Goal: Transaction & Acquisition: Purchase product/service

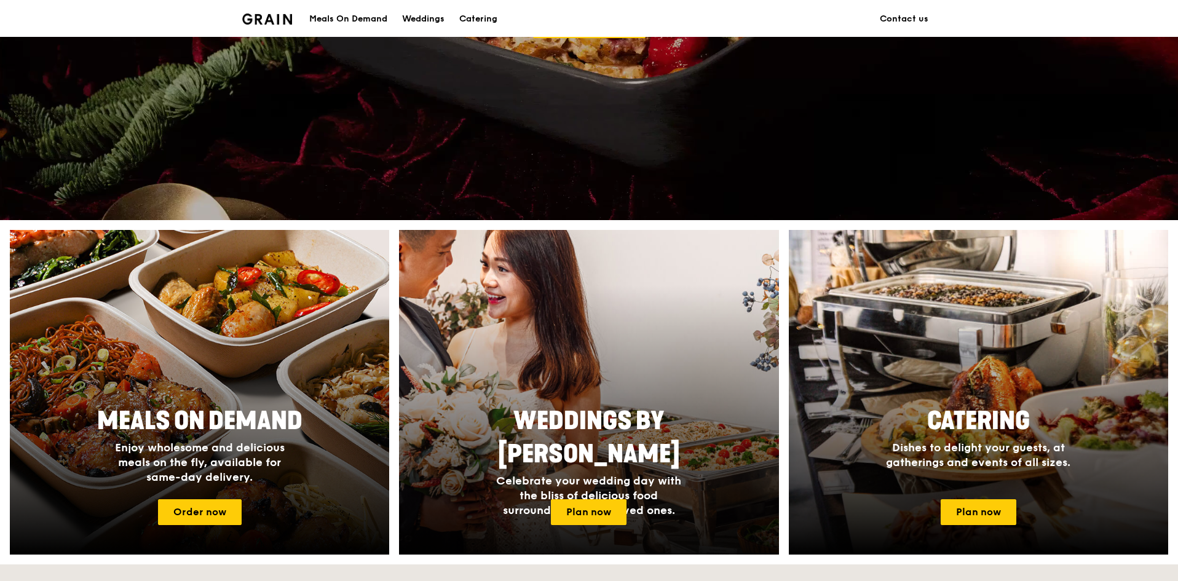
scroll to position [307, 0]
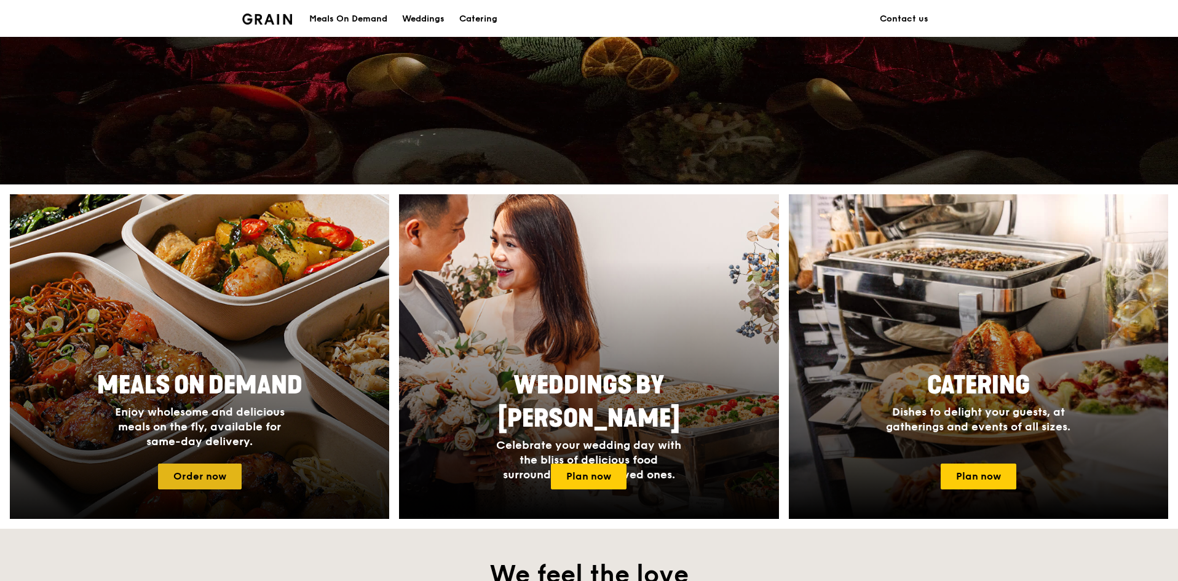
click at [221, 476] on link "Order now" at bounding box center [200, 476] width 84 height 26
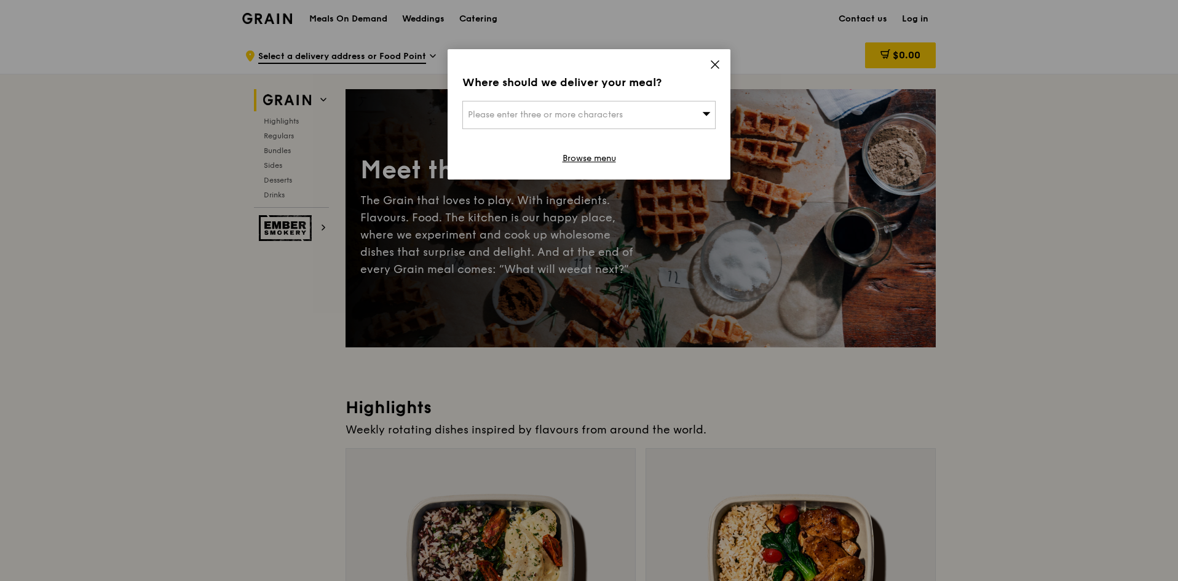
click at [618, 109] on span "Please enter three or more characters" at bounding box center [545, 114] width 155 height 10
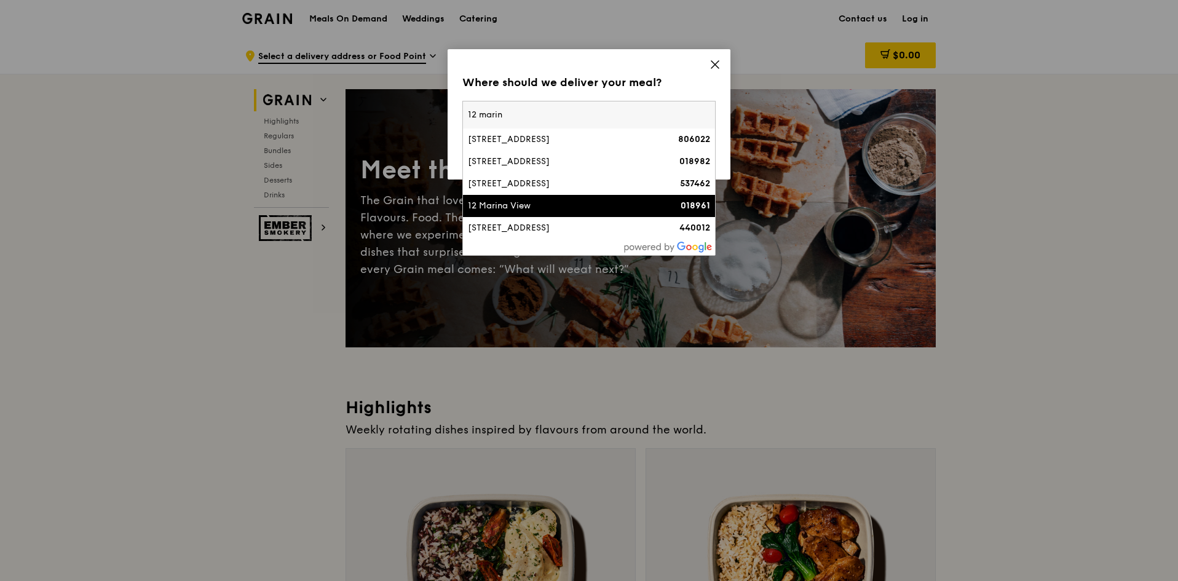
type input "12 marin"
click at [530, 214] on li "12 Marina View 018961" at bounding box center [589, 206] width 252 height 22
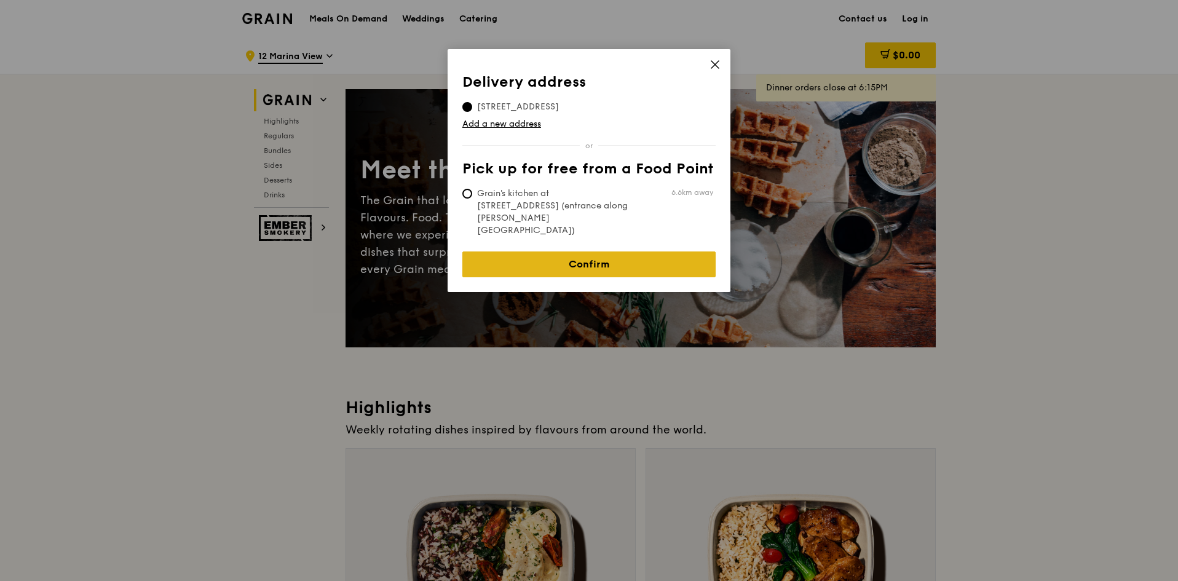
click at [556, 251] on link "Confirm" at bounding box center [588, 264] width 253 height 26
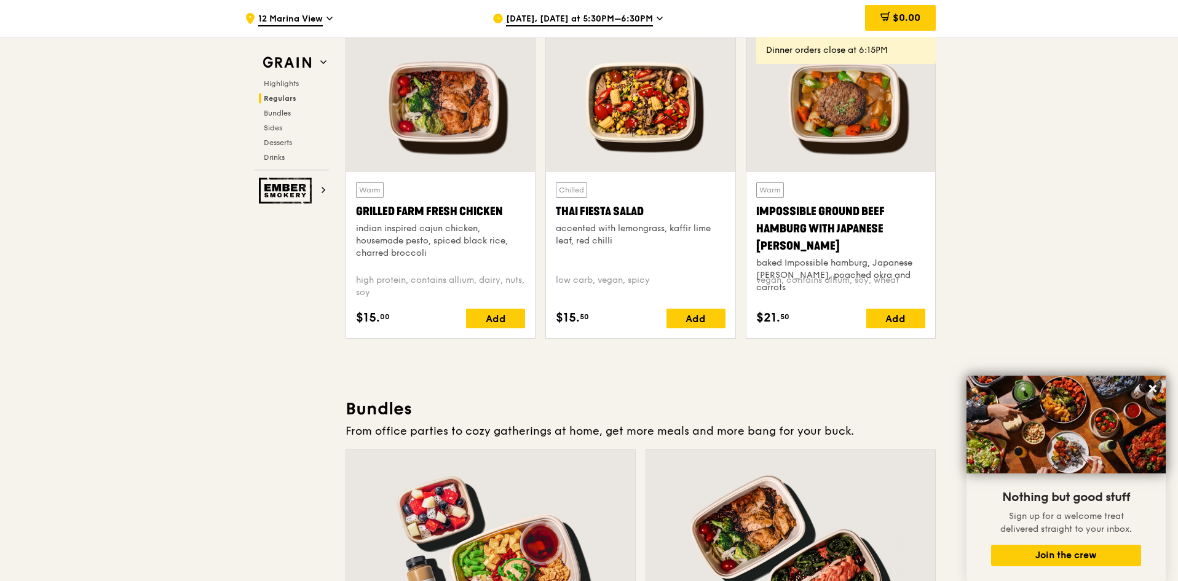
scroll to position [1352, 0]
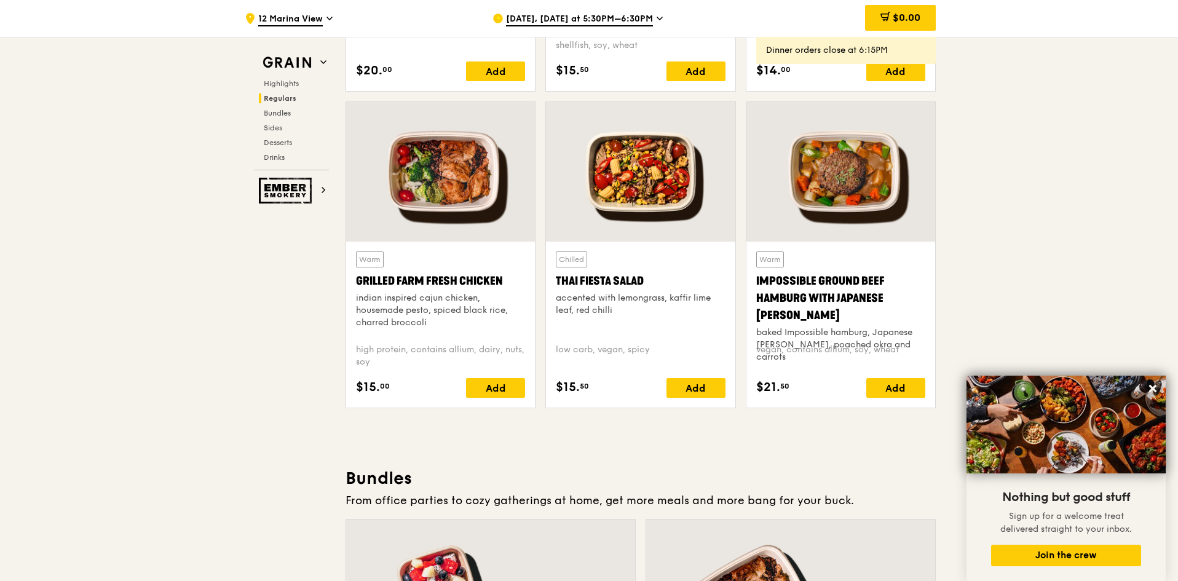
drag, startPoint x: 476, startPoint y: 175, endPoint x: 341, endPoint y: 428, distance: 286.6
click at [500, 380] on div "Add" at bounding box center [495, 388] width 59 height 20
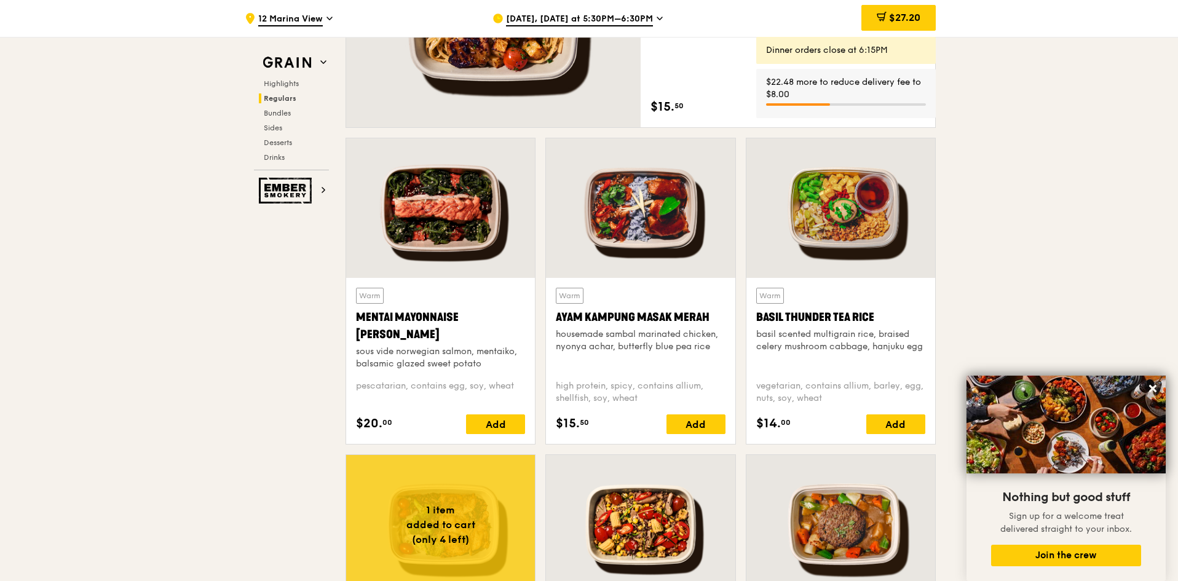
scroll to position [984, 0]
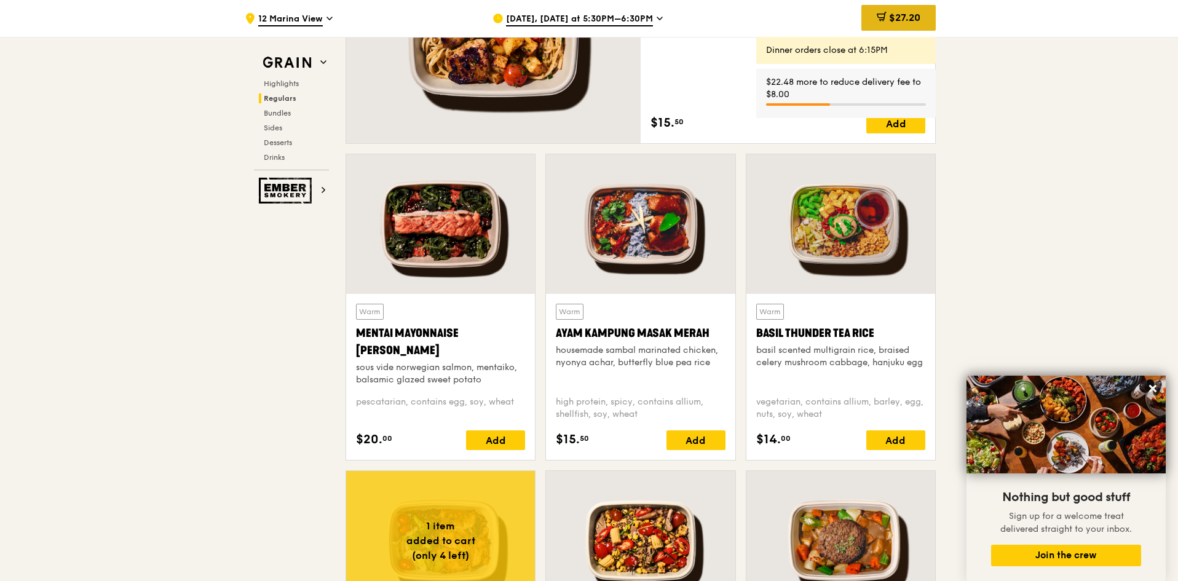
click at [895, 22] on span "$27.20" at bounding box center [904, 18] width 31 height 12
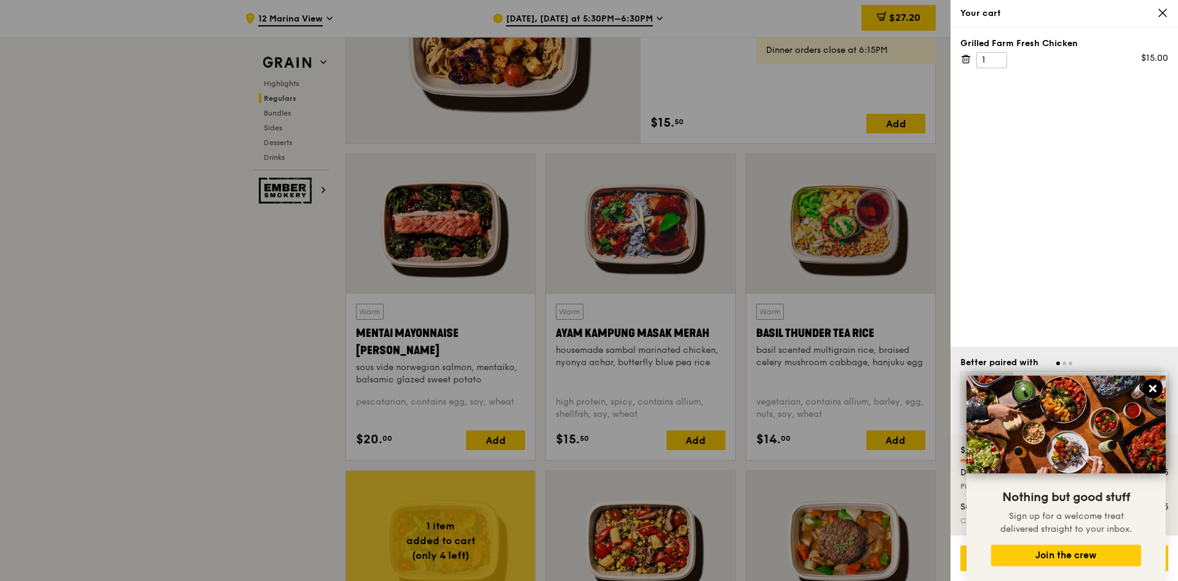
click at [1150, 392] on icon at bounding box center [1152, 388] width 7 height 7
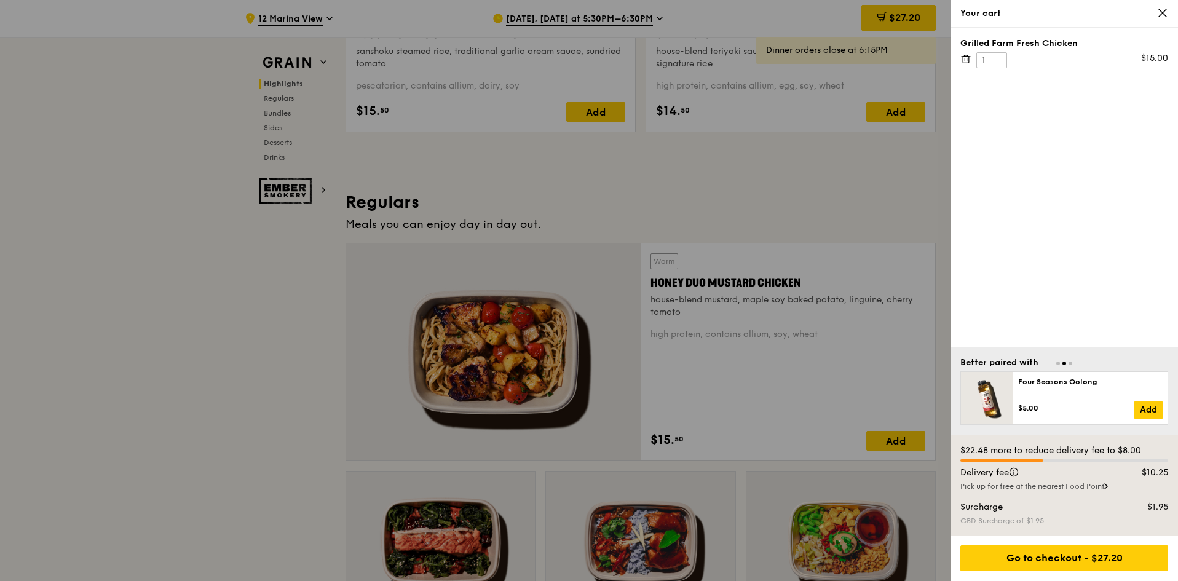
scroll to position [492, 0]
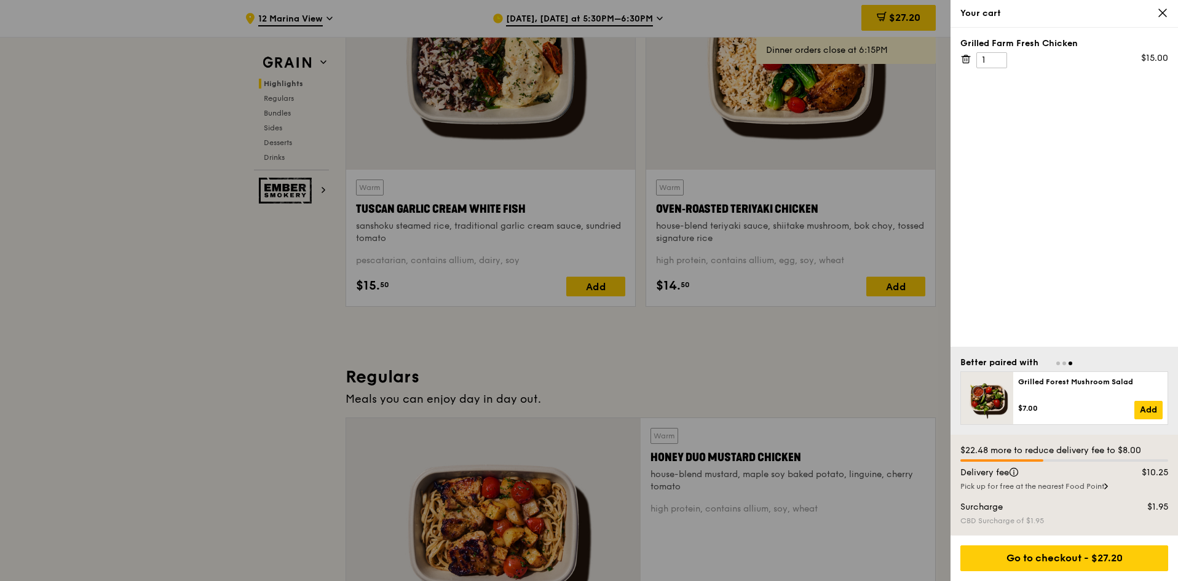
click at [1168, 9] on div "Your cart" at bounding box center [1063, 14] width 227 height 28
click at [1164, 11] on icon at bounding box center [1162, 12] width 7 height 7
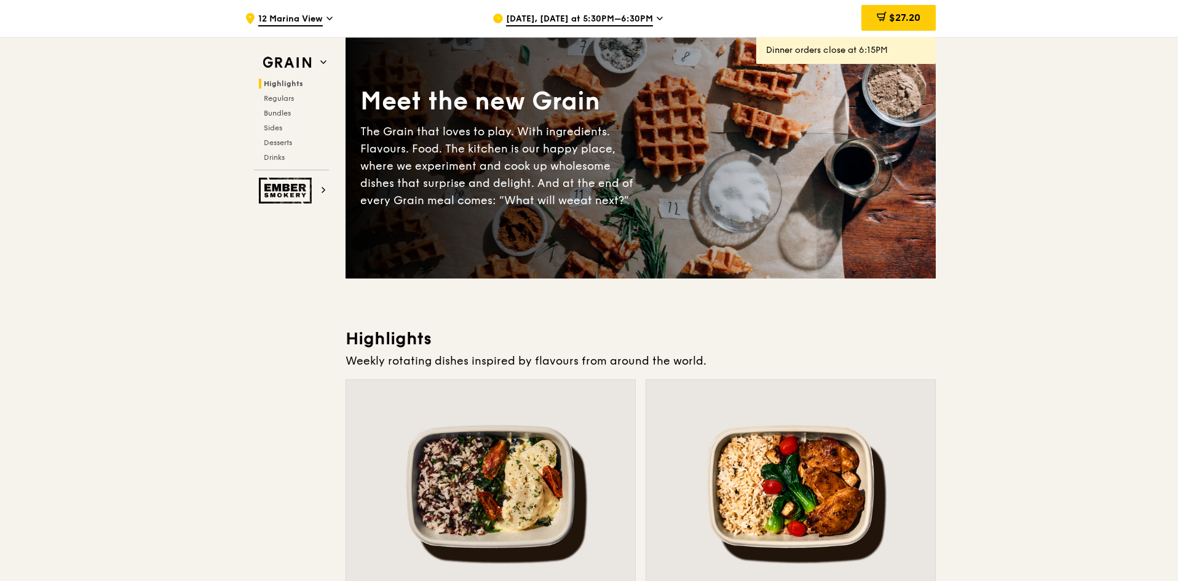
scroll to position [0, 0]
